Goal: Information Seeking & Learning: Learn about a topic

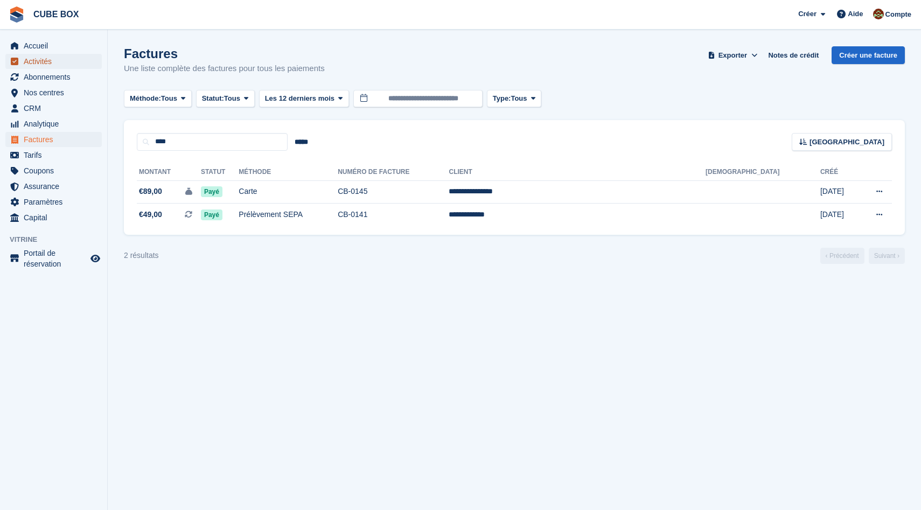
click at [36, 65] on span "Activités" at bounding box center [56, 61] width 65 height 15
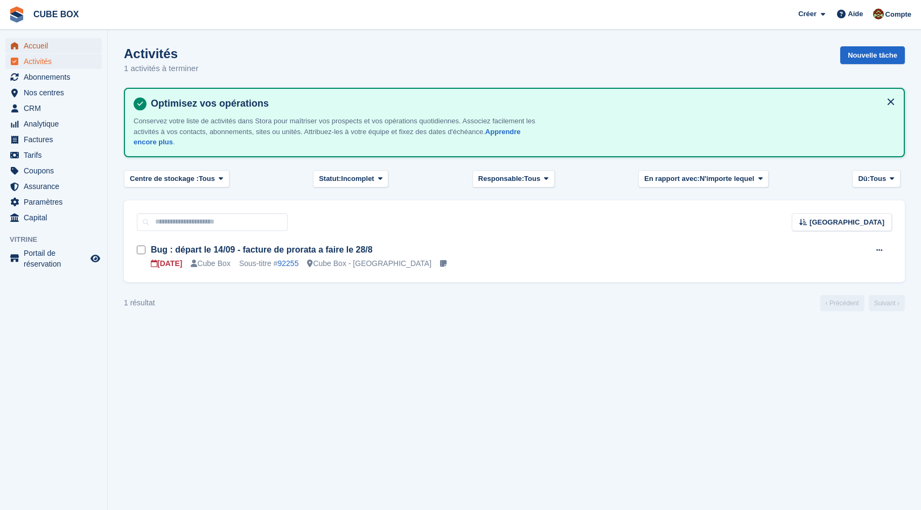
click at [45, 47] on span "Accueil" at bounding box center [56, 45] width 65 height 15
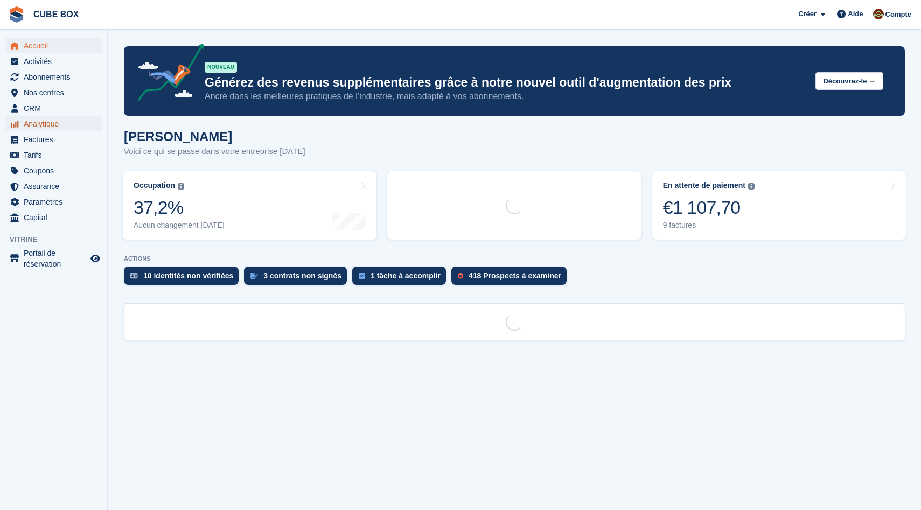
click at [49, 125] on span "Analytique" at bounding box center [56, 123] width 65 height 15
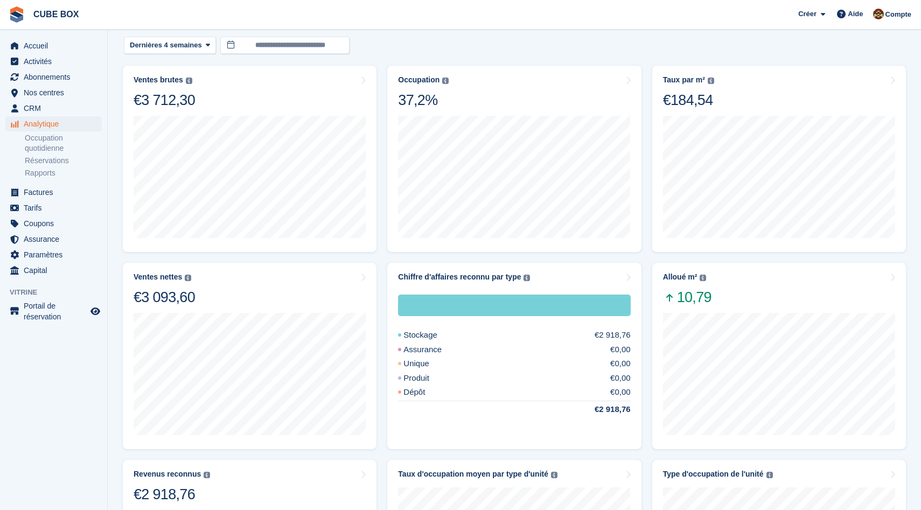
scroll to position [126, 0]
click at [197, 41] on span "Dernières 4 semaines" at bounding box center [166, 44] width 72 height 11
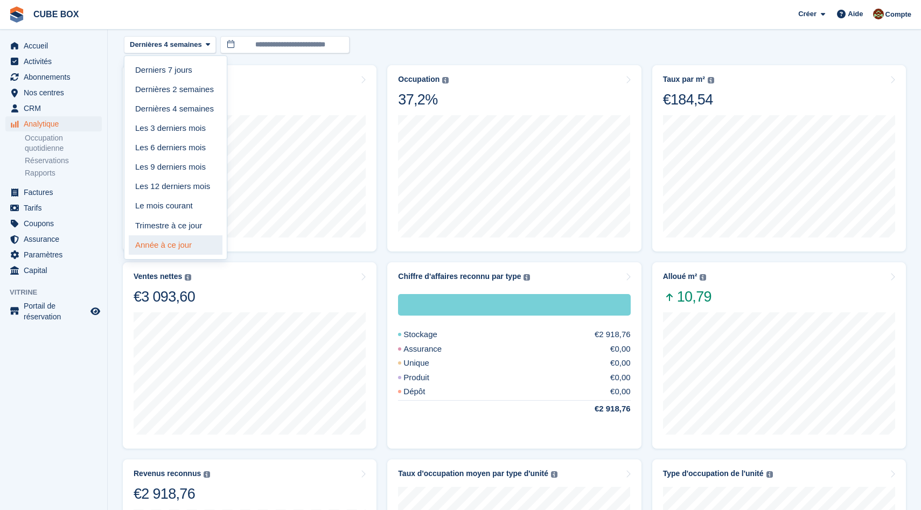
click at [177, 245] on link "Année à ce jour" at bounding box center [176, 244] width 94 height 19
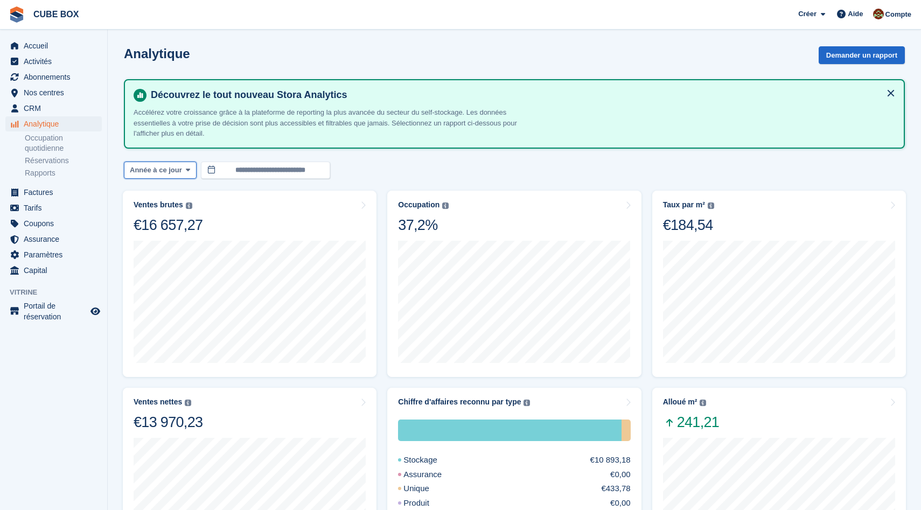
click at [179, 175] on span "Année à ce jour" at bounding box center [156, 170] width 52 height 11
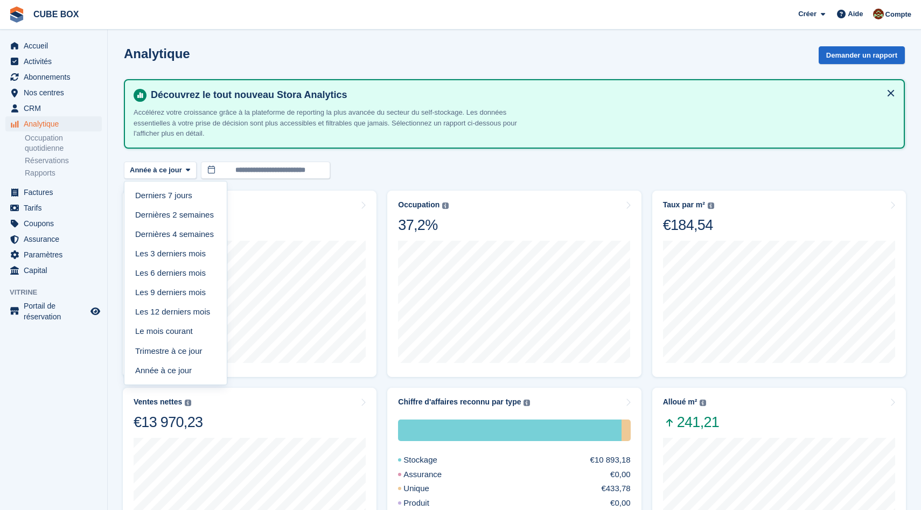
click at [392, 170] on div "**********" at bounding box center [514, 171] width 781 height 18
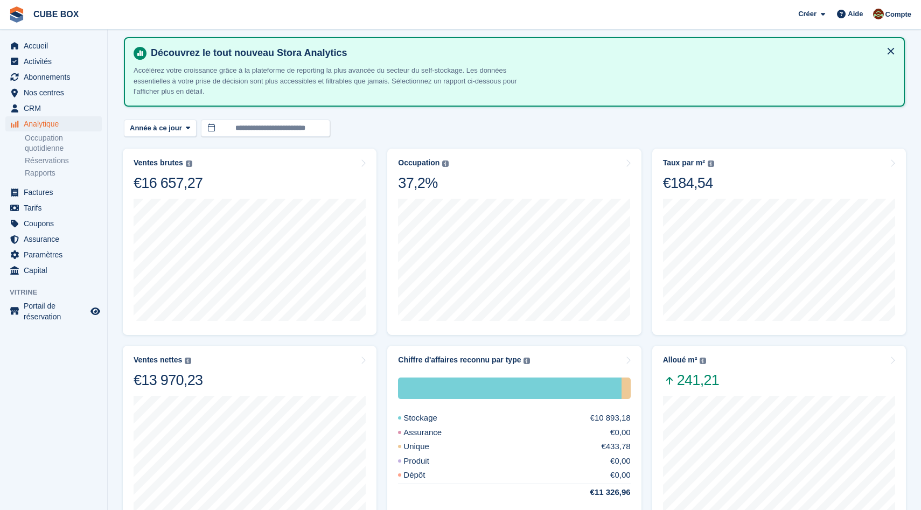
scroll to position [147, 0]
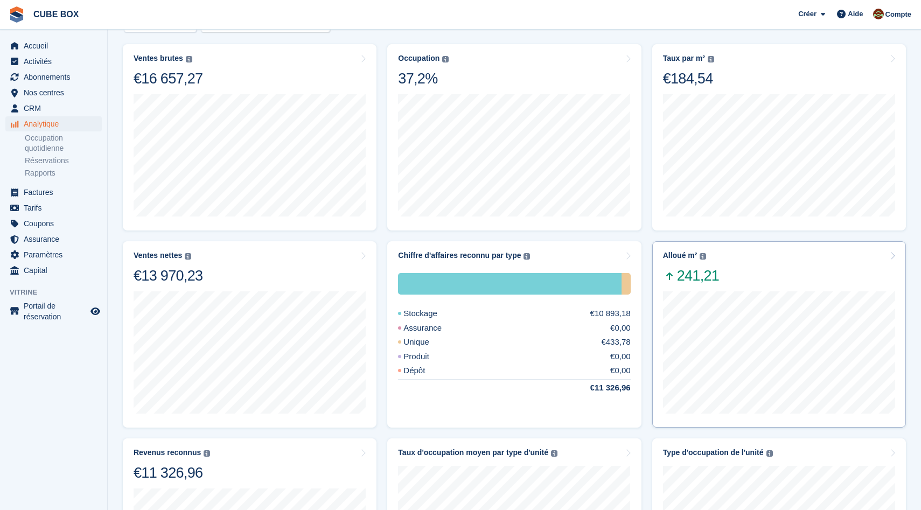
click at [882, 256] on div "Alloué m² Variation totale de la superficie allouée entre le début et la fin de…" at bounding box center [779, 268] width 232 height 34
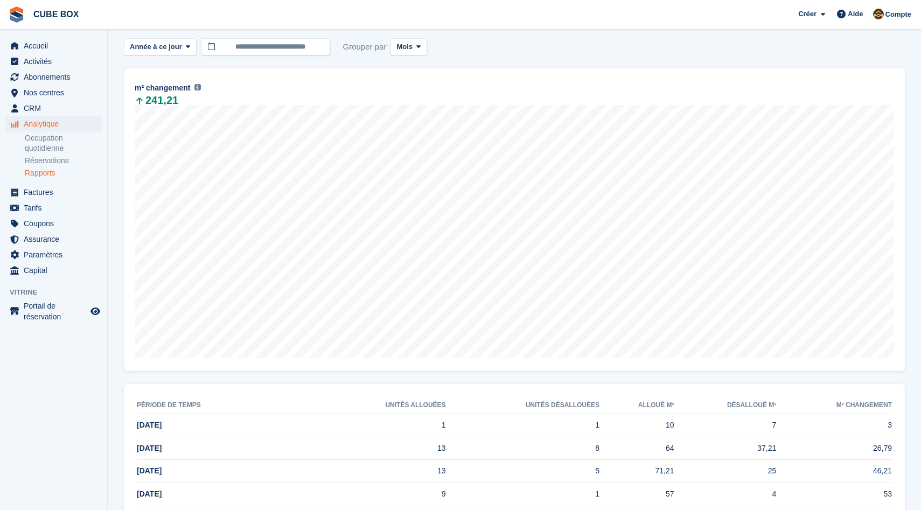
scroll to position [106, 0]
